Goal: Transaction & Acquisition: Purchase product/service

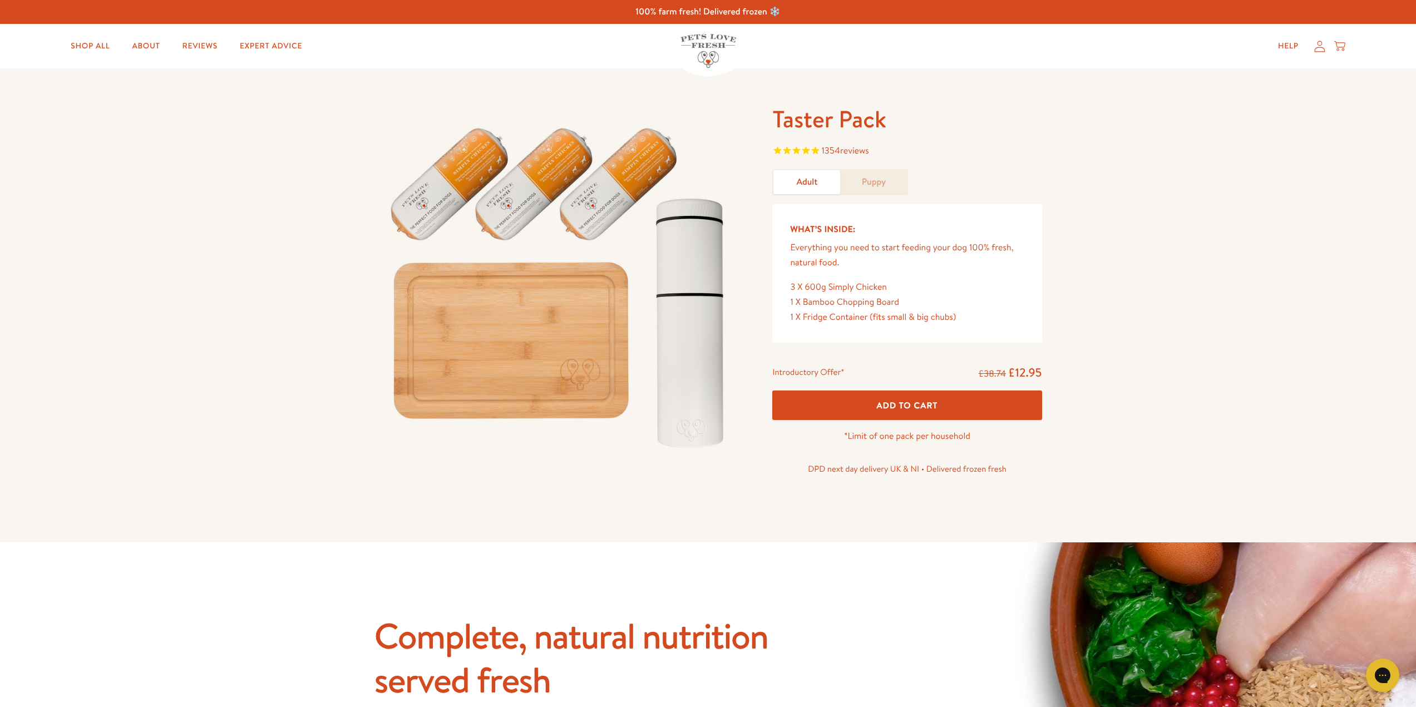
click at [967, 382] on div "Introductory Offer* £38.74 £12.95 Add To Cart *Limit of one pack per household …" at bounding box center [906, 425] width 287 height 128
click at [957, 398] on button "Add To Cart" at bounding box center [906, 405] width 269 height 29
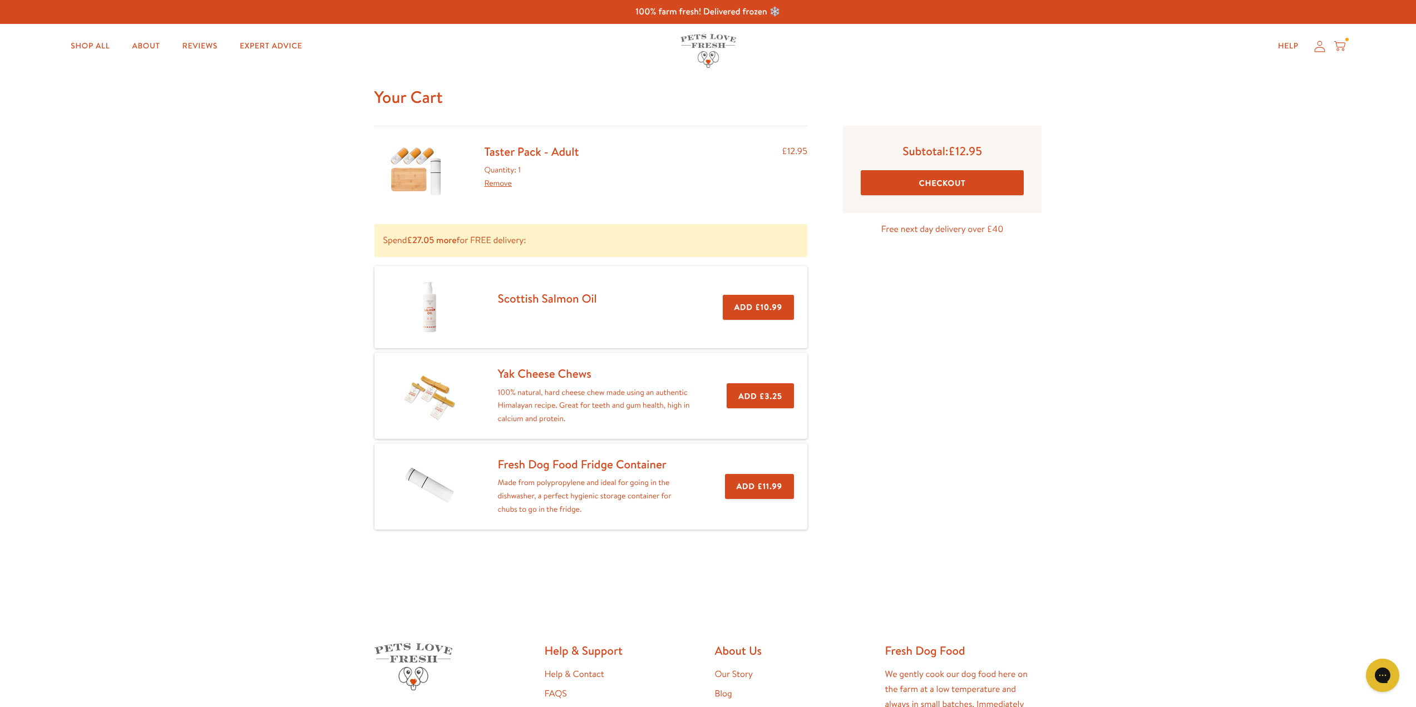
click at [934, 185] on button "Checkout" at bounding box center [942, 182] width 163 height 25
